Goal: Information Seeking & Learning: Get advice/opinions

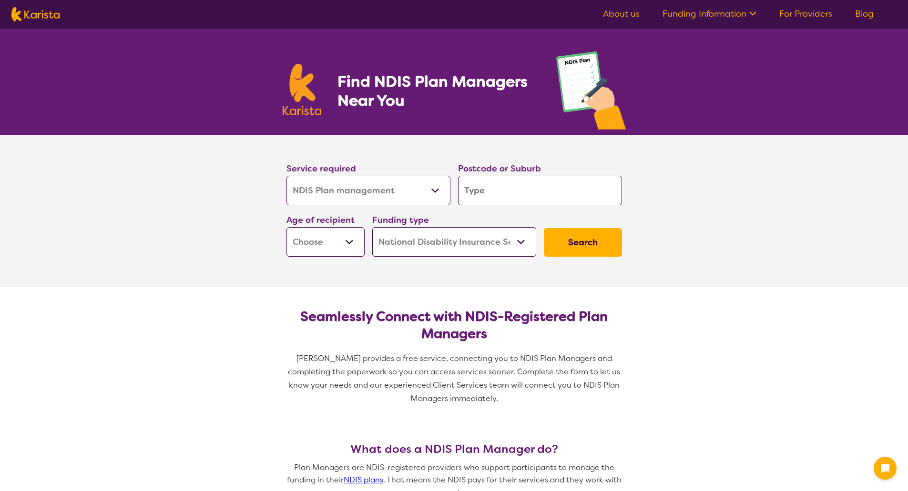
select select "NDIS Plan management"
select select "NDIS"
select select "NDIS Plan management"
select select "NDIS"
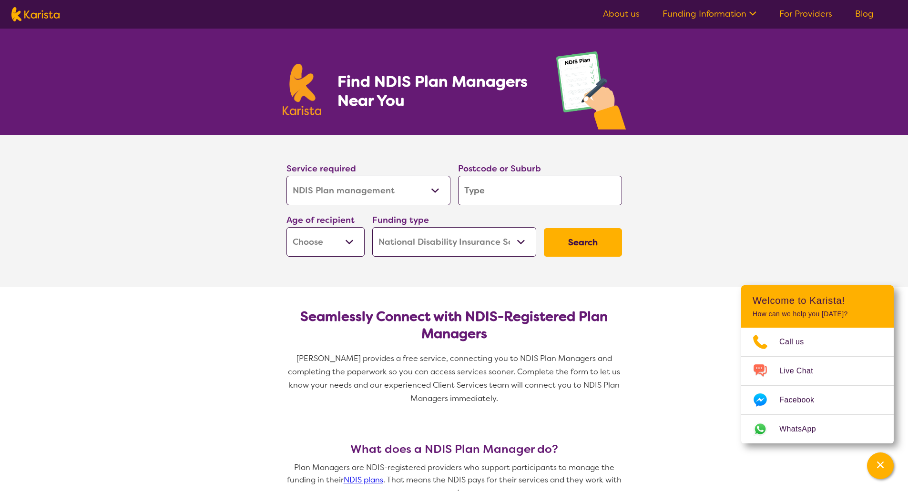
click at [479, 193] on input "search" at bounding box center [540, 191] width 164 height 30
type input "4"
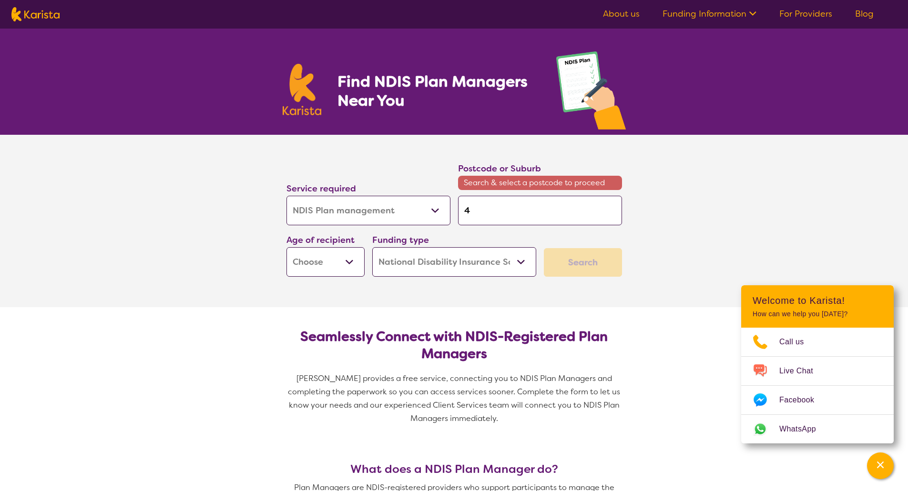
type input "40"
type input "406"
type input "4068"
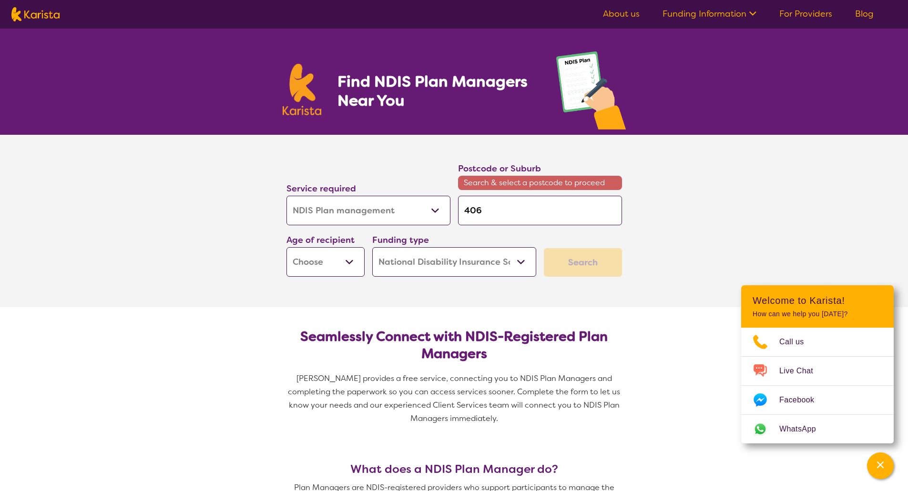
type input "4068"
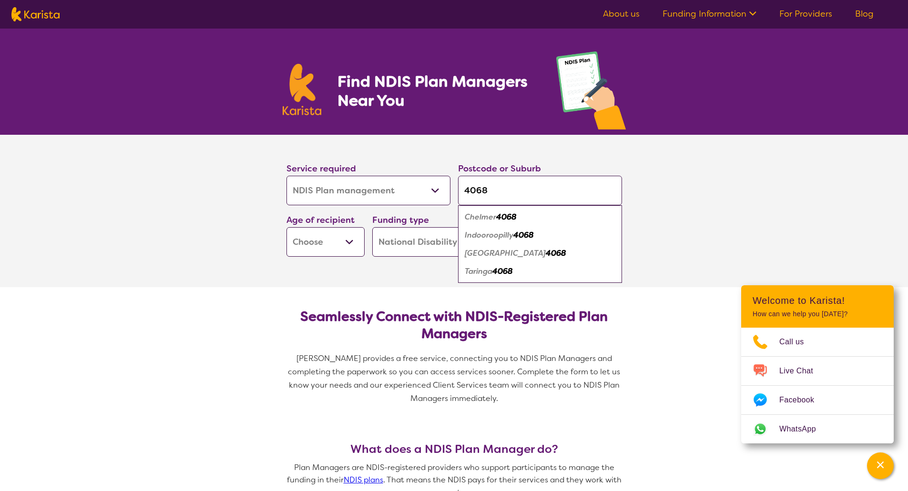
type input "4068"
click at [502, 236] on em "Indooroopilly" at bounding box center [489, 235] width 49 height 10
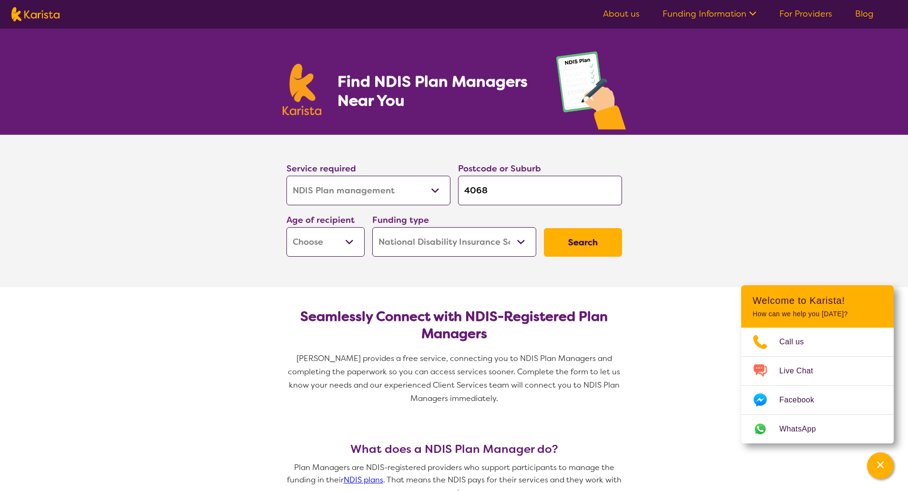
click at [313, 244] on select "Early Childhood - 0 to 9 Child - 10 to 11 Adolescent - 12 to 17 Adult - 18 to 6…" at bounding box center [325, 242] width 78 height 30
select select "EC"
click at [286, 227] on select "Early Childhood - 0 to 9 Child - 10 to 11 Adolescent - 12 to 17 Adult - 18 to 6…" at bounding box center [325, 242] width 78 height 30
select select "EC"
click at [481, 248] on select "Home Care Package (HCP) National Disability Insurance Scheme (NDIS) I don't know" at bounding box center [454, 242] width 164 height 30
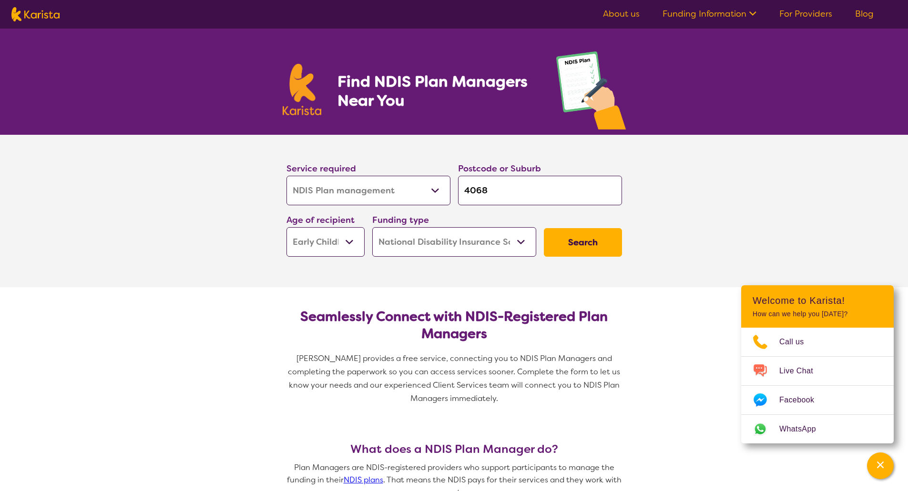
click at [481, 248] on select "Home Care Package (HCP) National Disability Insurance Scheme (NDIS) I don't know" at bounding box center [454, 242] width 164 height 30
click at [579, 242] on button "Search" at bounding box center [583, 242] width 78 height 29
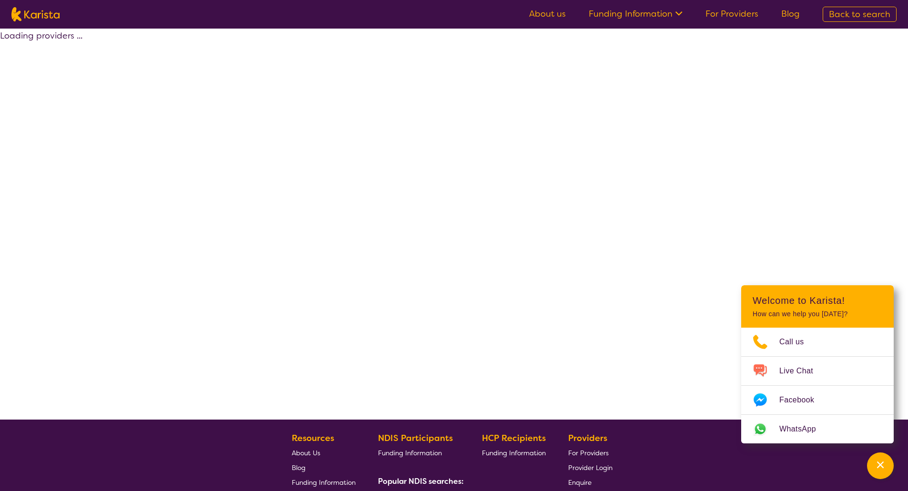
select select "by_score"
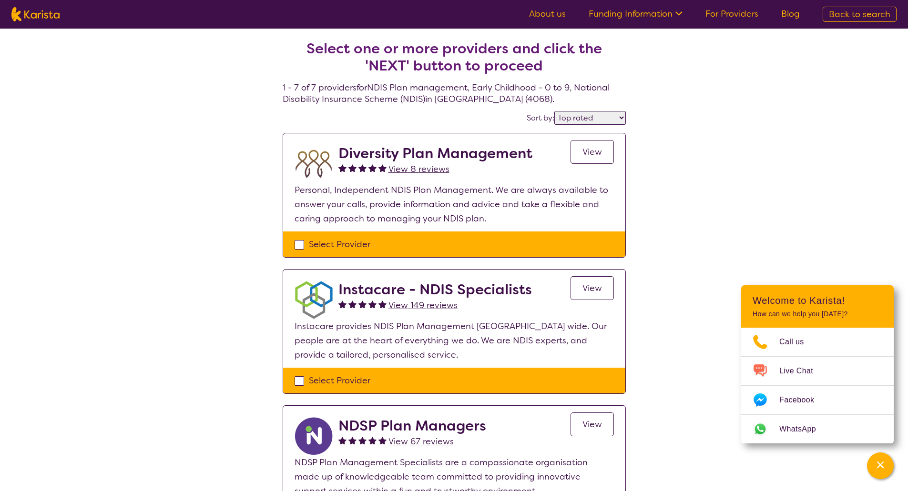
click at [587, 287] on span "View" at bounding box center [592, 288] width 20 height 11
click at [607, 120] on select "Highly reviewed Top rated" at bounding box center [589, 118] width 71 height 14
select select "highly_reviewed"
click at [555, 111] on select "Highly reviewed Top rated" at bounding box center [589, 118] width 71 height 14
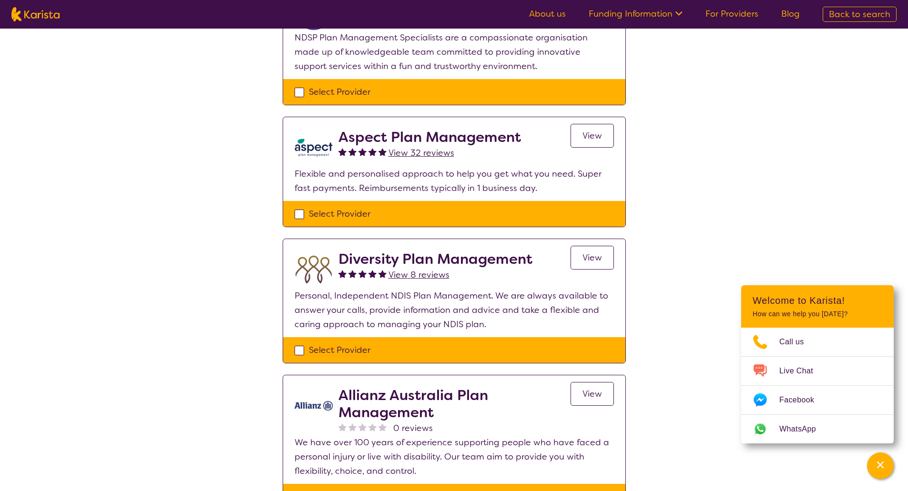
scroll to position [429, 0]
